Goal: Task Accomplishment & Management: Use online tool/utility

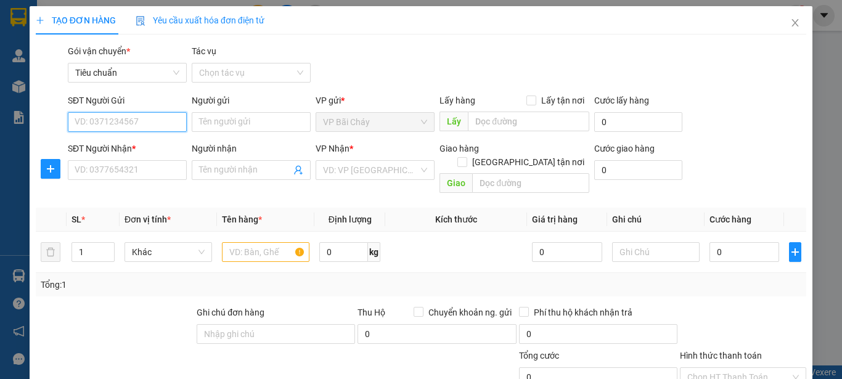
click at [153, 123] on input "SĐT Người Gửi" at bounding box center [127, 122] width 119 height 20
click at [524, 120] on input "text" at bounding box center [528, 122] width 121 height 20
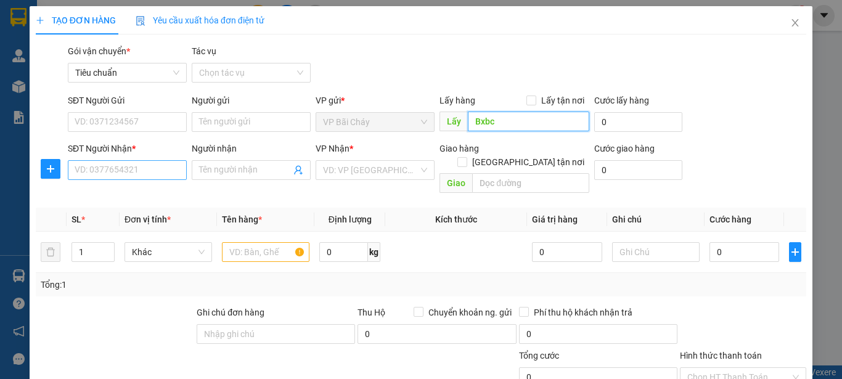
type input "Bxbc"
click at [164, 169] on input "SĐT Người Nhận *" at bounding box center [127, 170] width 119 height 20
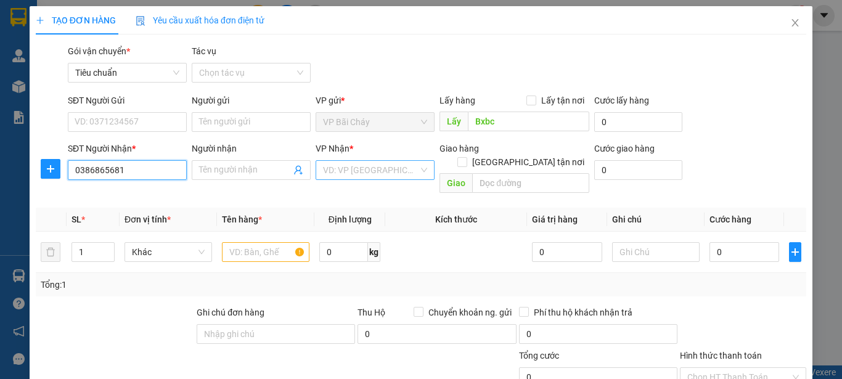
type input "0386865681"
click at [393, 173] on input "search" at bounding box center [371, 170] width 96 height 18
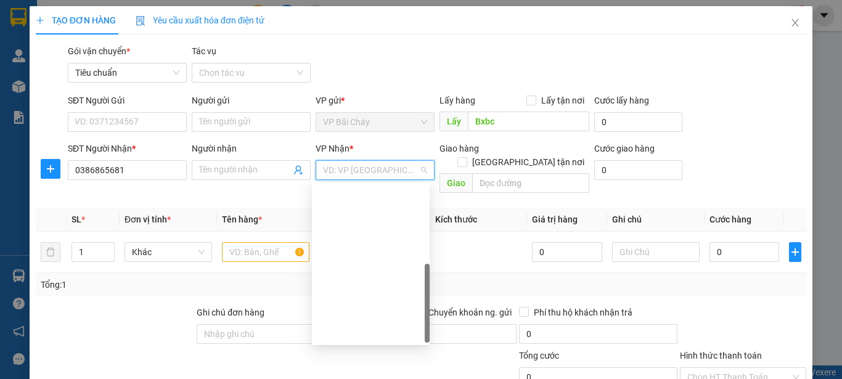
scroll to position [197, 0]
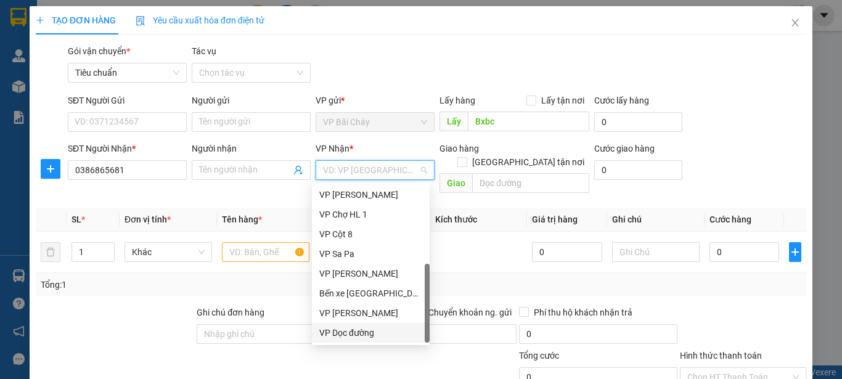
click at [336, 329] on div "VP Dọc đường" at bounding box center [370, 333] width 103 height 14
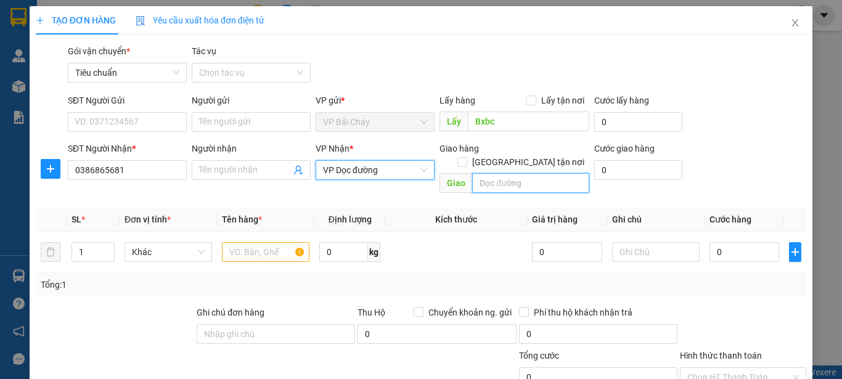
click at [547, 173] on input "text" at bounding box center [530, 183] width 117 height 20
type input "[GEOGRAPHIC_DATA], [GEOGRAPHIC_DATA]"
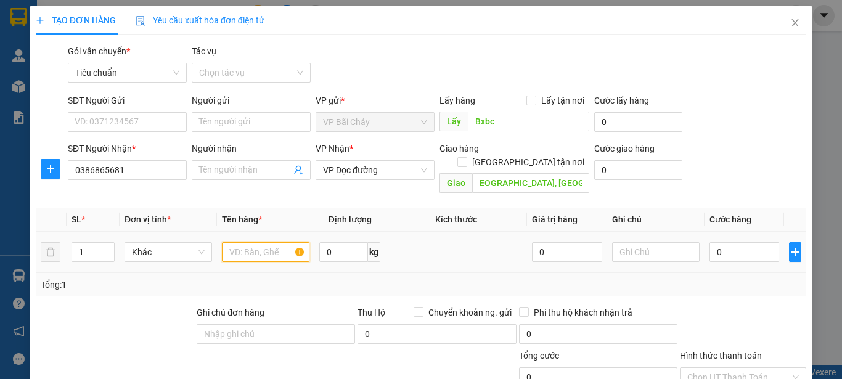
scroll to position [0, 0]
click at [268, 242] on input "text" at bounding box center [266, 252] width 88 height 20
type input "1 Xốp"
click at [742, 242] on input "0" at bounding box center [744, 252] width 70 height 20
type input "1"
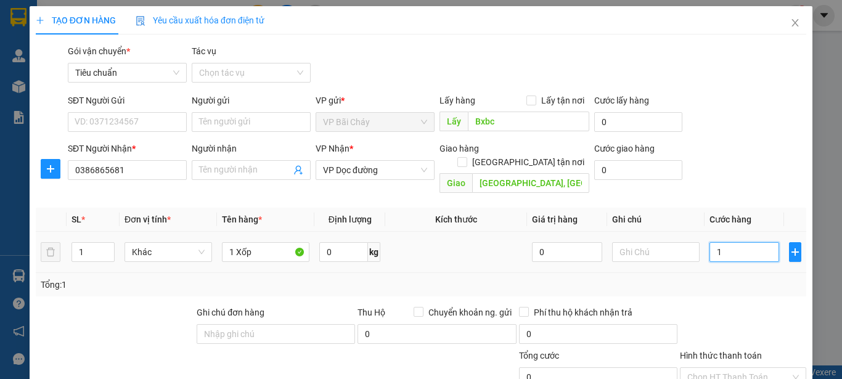
type input "1"
type input "15"
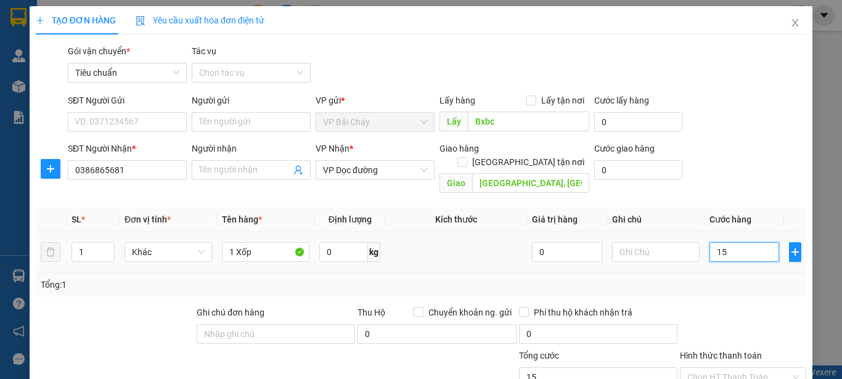
type input "150"
type input "150.000"
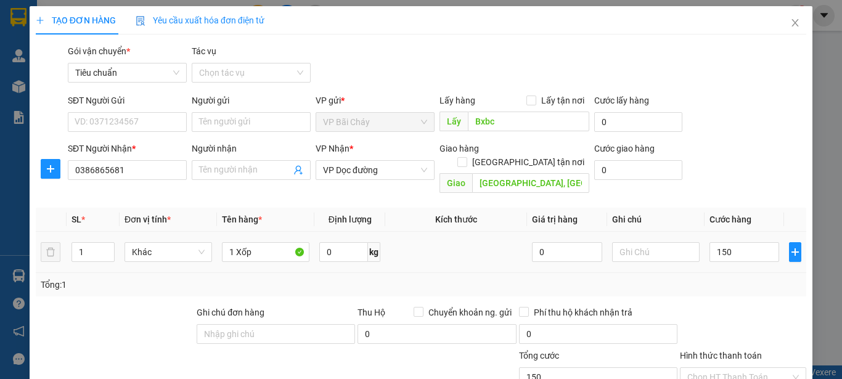
type input "150.000"
click at [733, 278] on div "Tổng: 1" at bounding box center [421, 285] width 761 height 14
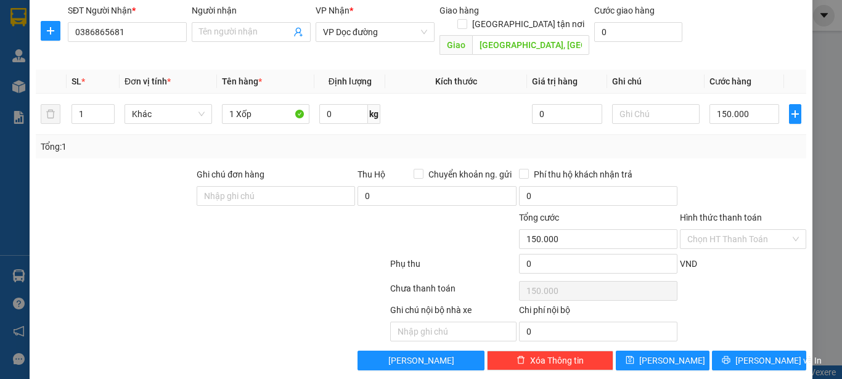
scroll to position [140, 0]
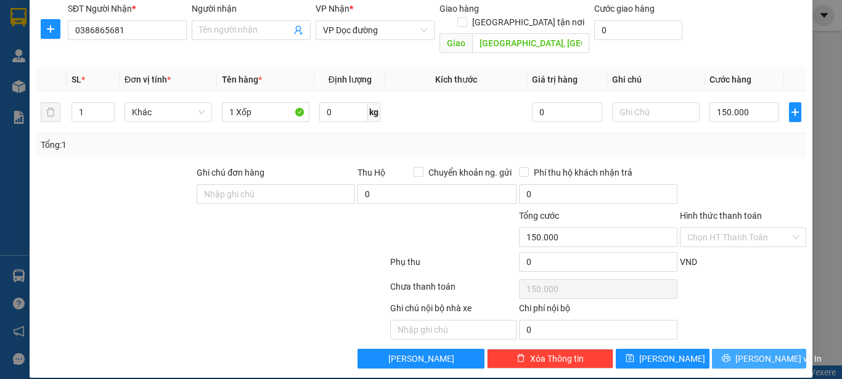
click at [749, 352] on span "[PERSON_NAME] và In" at bounding box center [778, 359] width 86 height 14
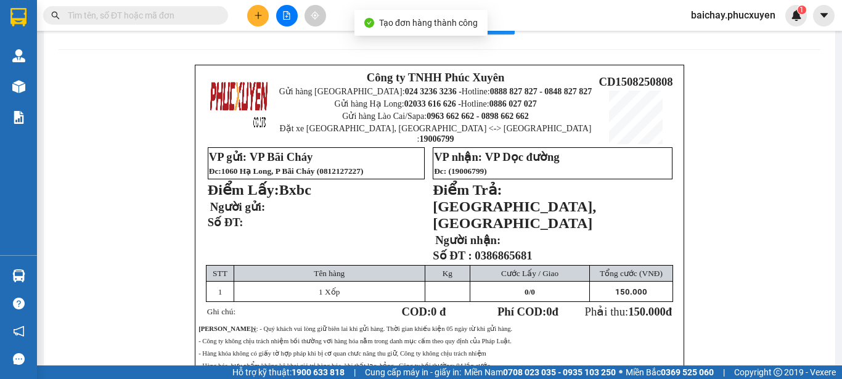
scroll to position [62, 0]
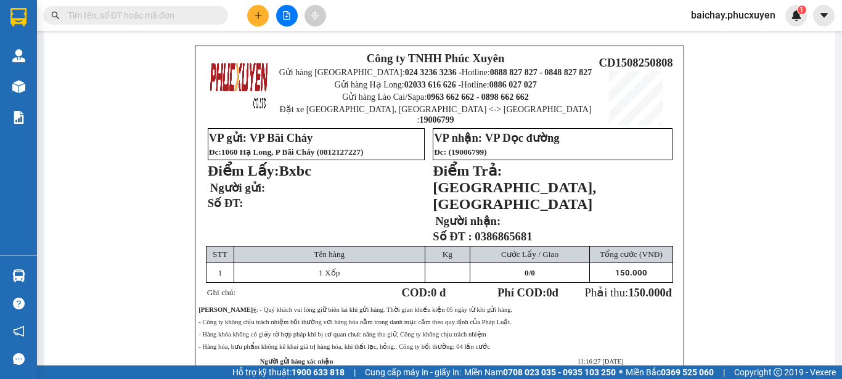
click at [764, 280] on div "Công ty TNHH Phúc Xuyên Gửi hàng [GEOGRAPHIC_DATA]: 024 3236 3236 - Hotline: 08…" at bounding box center [440, 242] width 762 height 392
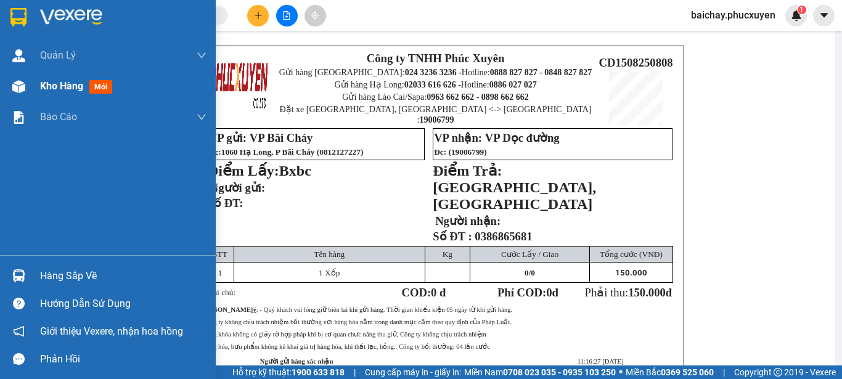
click at [67, 87] on span "Kho hàng" at bounding box center [61, 86] width 43 height 12
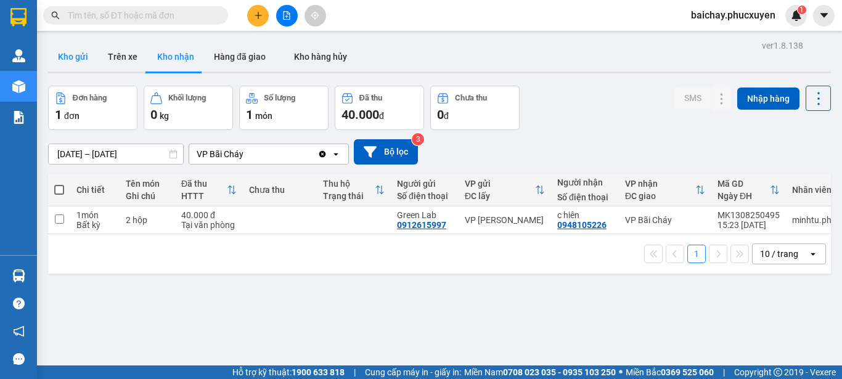
click at [76, 57] on button "Kho gửi" at bounding box center [73, 57] width 50 height 30
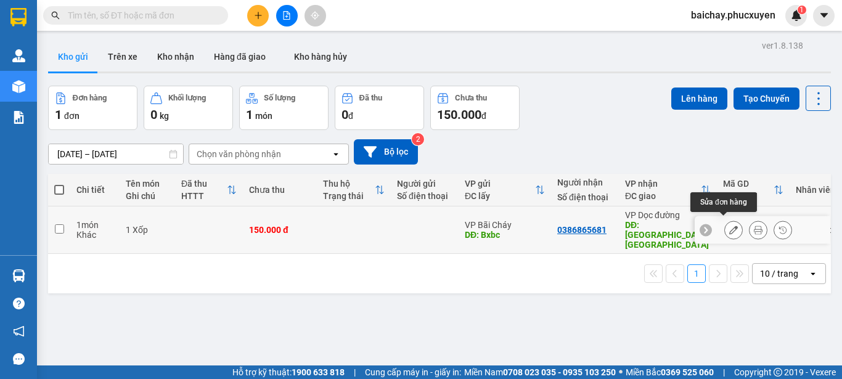
click at [729, 226] on icon at bounding box center [733, 230] width 9 height 9
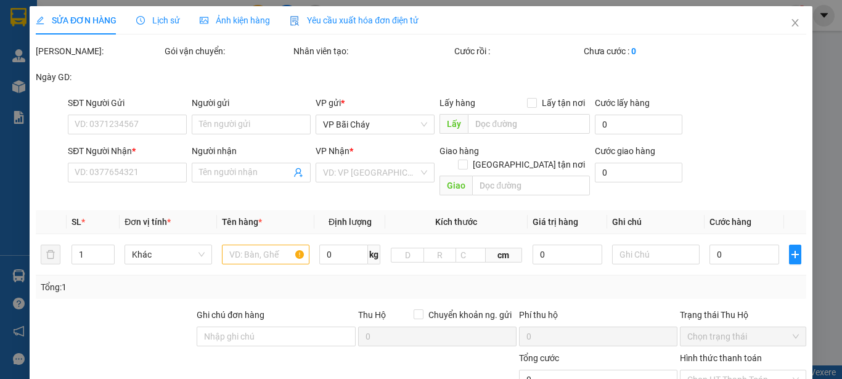
type input "Bxbc"
type input "0386865681"
type input "[GEOGRAPHIC_DATA], [GEOGRAPHIC_DATA]"
type input "150.000"
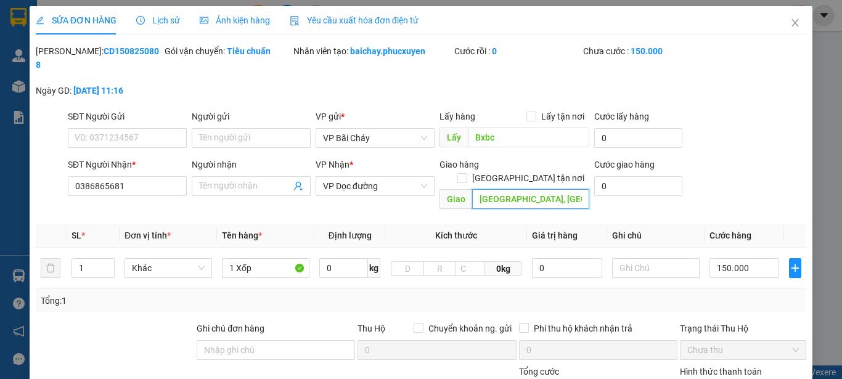
click at [472, 189] on input "[GEOGRAPHIC_DATA], [GEOGRAPHIC_DATA]" at bounding box center [530, 199] width 117 height 20
type input "[GEOGRAPHIC_DATA], [GEOGRAPHIC_DATA]"
click at [801, 134] on div "SỬA ĐƠN HÀNG Lịch sử Ảnh kiện hàng Yêu cầu xuất hóa đơn điện tử Total Paid Fee …" at bounding box center [421, 270] width 783 height 528
click at [790, 23] on icon "close" at bounding box center [795, 23] width 10 height 10
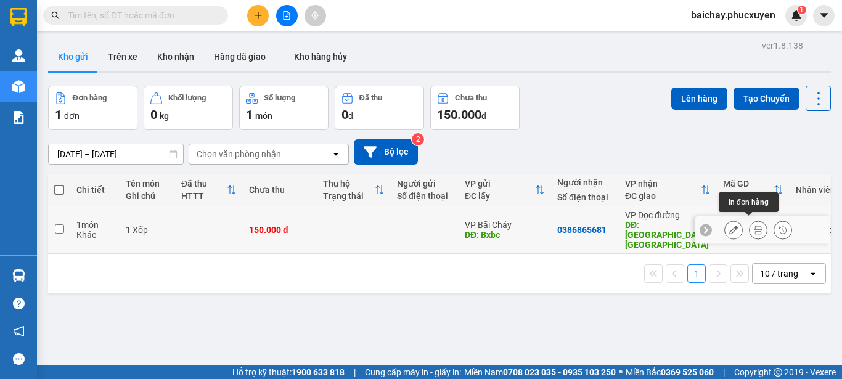
click at [754, 227] on icon at bounding box center [758, 230] width 9 height 9
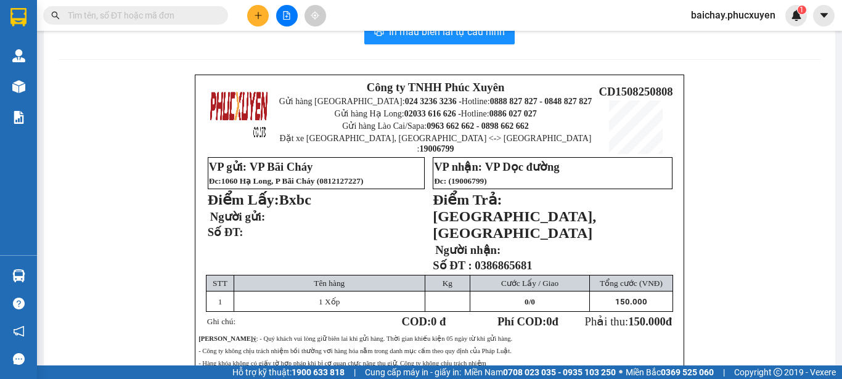
scroll to position [62, 0]
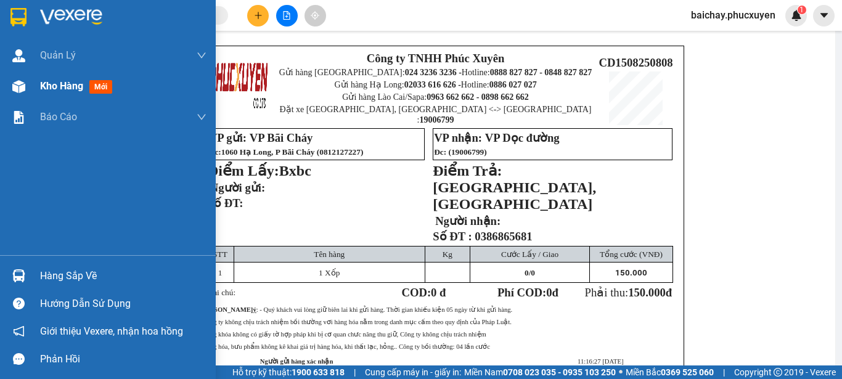
click at [69, 85] on span "Kho hàng" at bounding box center [61, 86] width 43 height 12
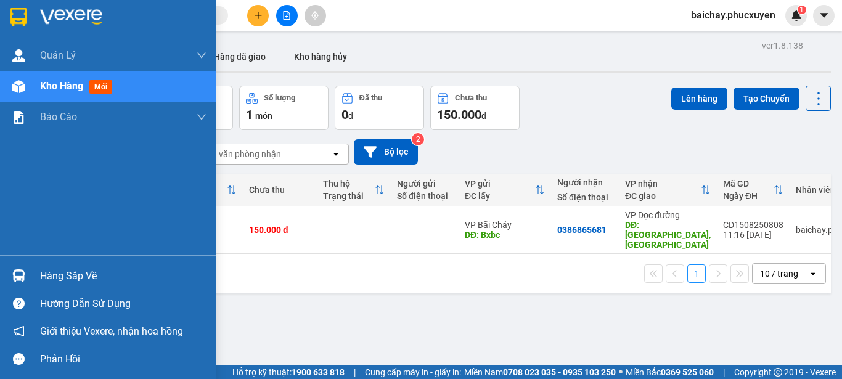
click at [51, 274] on div "Hàng sắp về" at bounding box center [123, 276] width 166 height 18
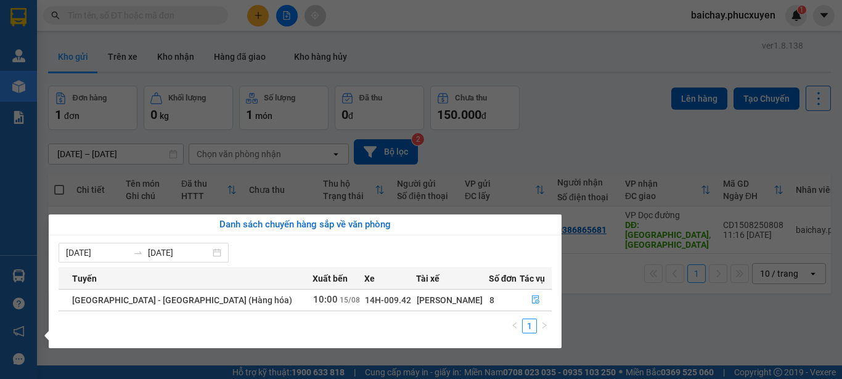
click at [603, 310] on section "Kết quả tìm kiếm ( 167 ) Bộ lọc Mã ĐH Trạng thái Món hàng Thu hộ Tổng cước Chưa…" at bounding box center [421, 189] width 842 height 379
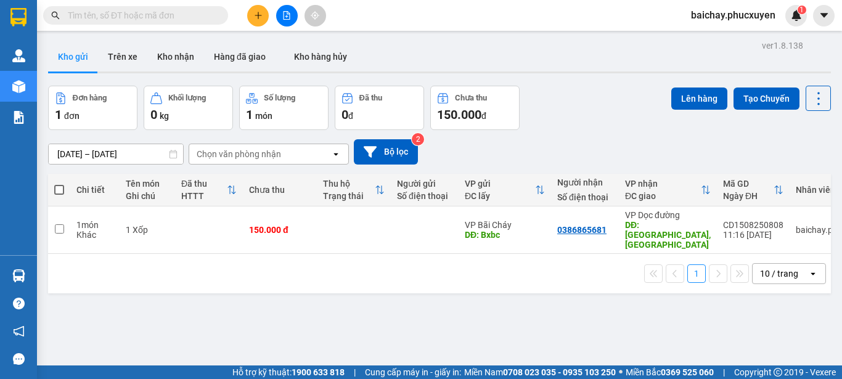
click at [426, 314] on div "ver 1.8.138 Kho gửi Trên xe Kho nhận Hàng đã giao Kho hàng hủy Đơn hàng 1 đơn K…" at bounding box center [439, 226] width 793 height 379
click at [62, 224] on input "checkbox" at bounding box center [59, 228] width 9 height 9
checkbox input "true"
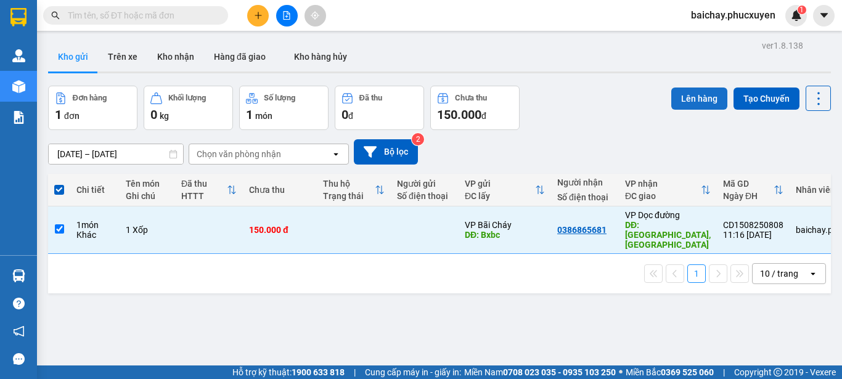
click at [684, 97] on button "Lên hàng" at bounding box center [699, 99] width 56 height 22
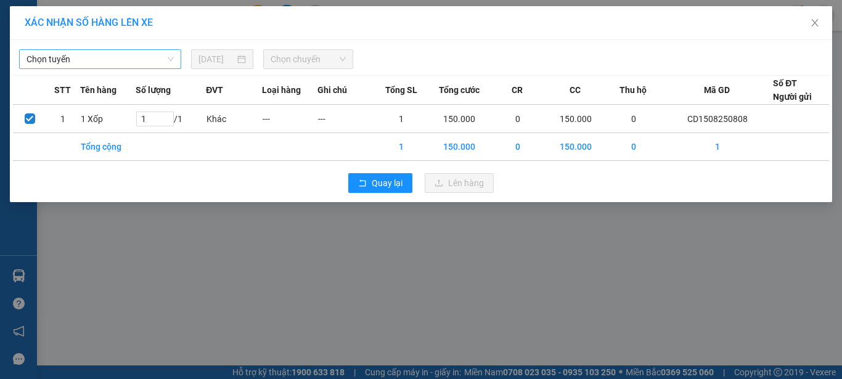
click at [150, 64] on span "Chọn tuyến" at bounding box center [100, 59] width 147 height 18
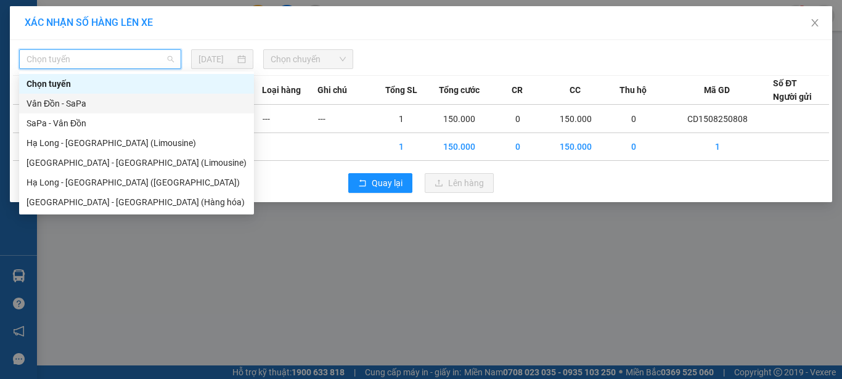
click at [51, 104] on div "Vân Đồn - SaPa" at bounding box center [137, 104] width 220 height 14
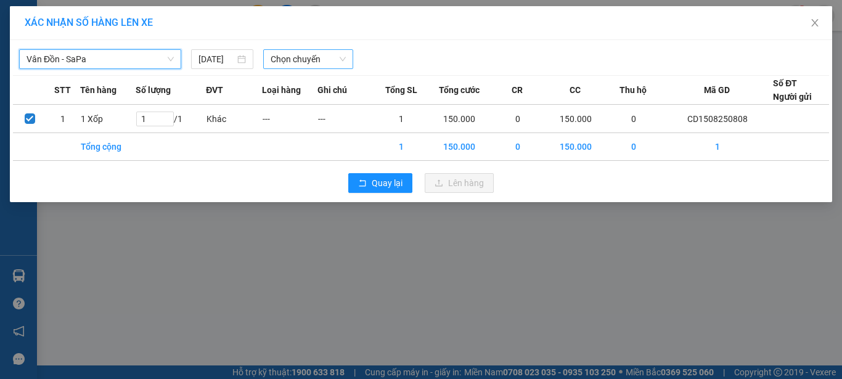
click at [320, 60] on span "Chọn chuyến" at bounding box center [309, 59] width 76 height 18
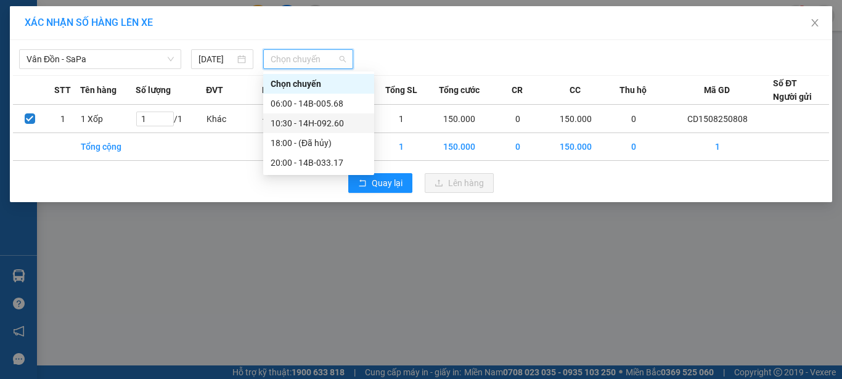
click at [333, 120] on div "10:30 - 14H-092.60" at bounding box center [319, 123] width 96 height 14
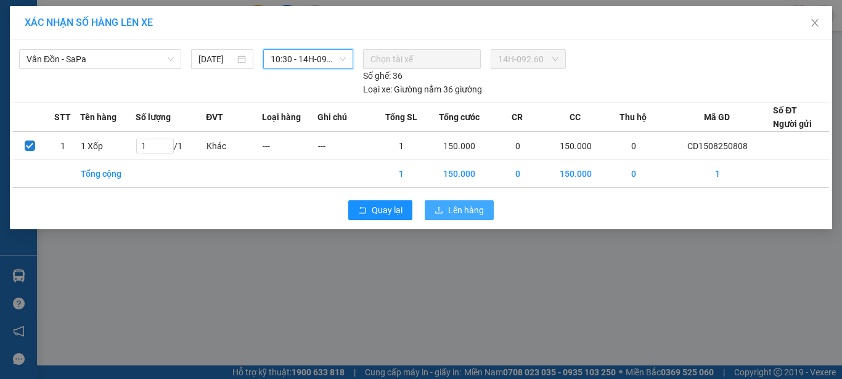
click at [451, 210] on span "Lên hàng" at bounding box center [466, 210] width 36 height 14
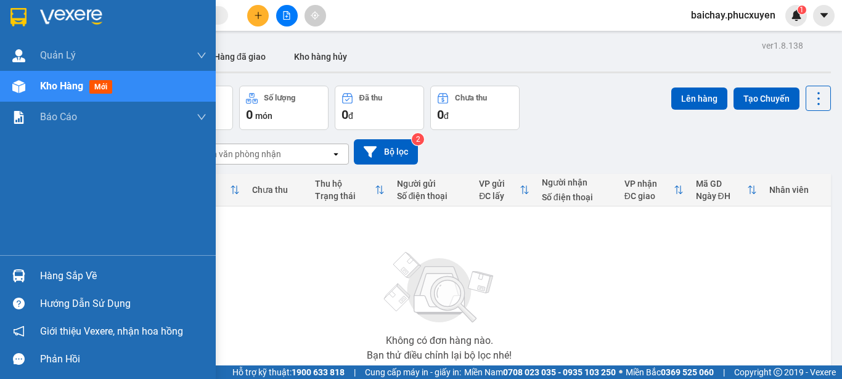
click at [69, 276] on div "Hàng sắp về" at bounding box center [123, 276] width 166 height 18
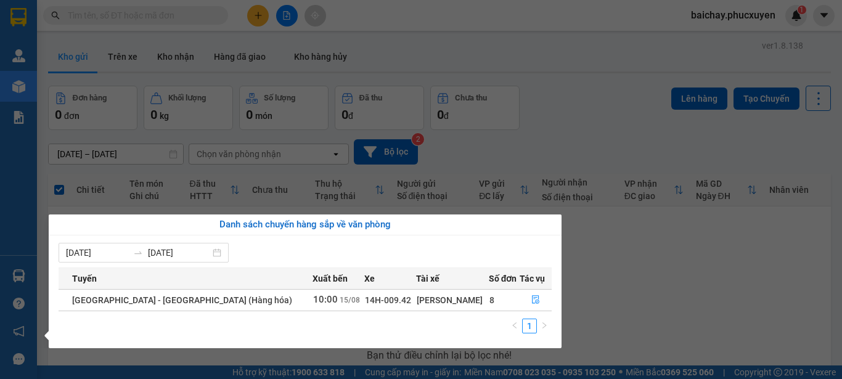
click at [597, 275] on section "Kết quả tìm kiếm ( 167 ) Bộ lọc Mã ĐH Trạng thái Món hàng Thu hộ Tổng cước Chưa…" at bounding box center [421, 189] width 842 height 379
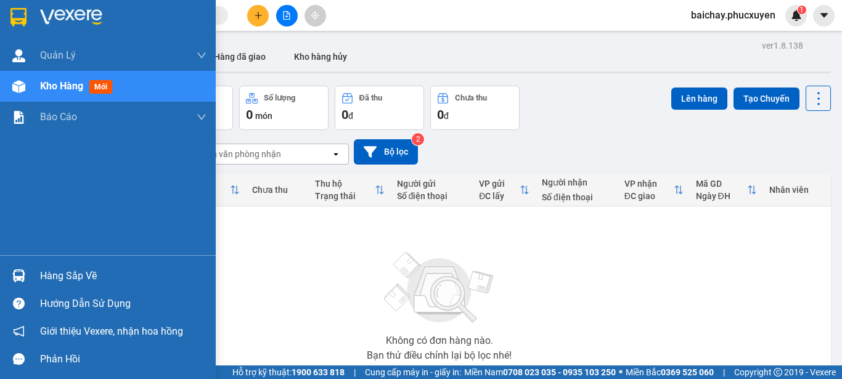
click at [63, 274] on div "Hàng sắp về" at bounding box center [123, 276] width 166 height 18
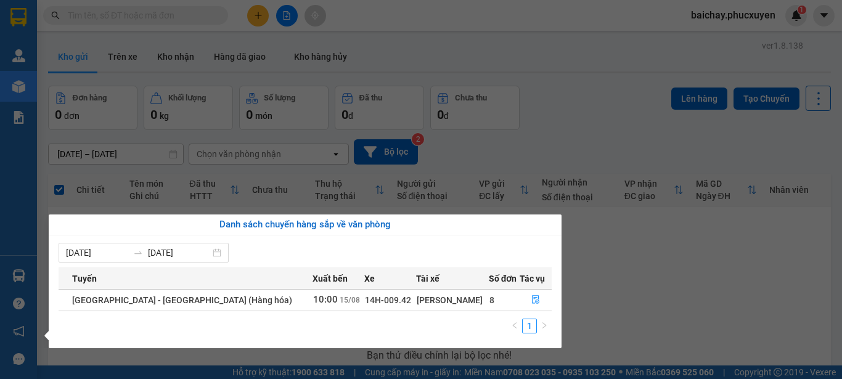
click at [653, 304] on section "Kết quả tìm kiếm ( 167 ) Bộ lọc Mã ĐH Trạng thái Món hàng Thu hộ Tổng cước Chưa…" at bounding box center [421, 189] width 842 height 379
